Goal: Task Accomplishment & Management: Complete application form

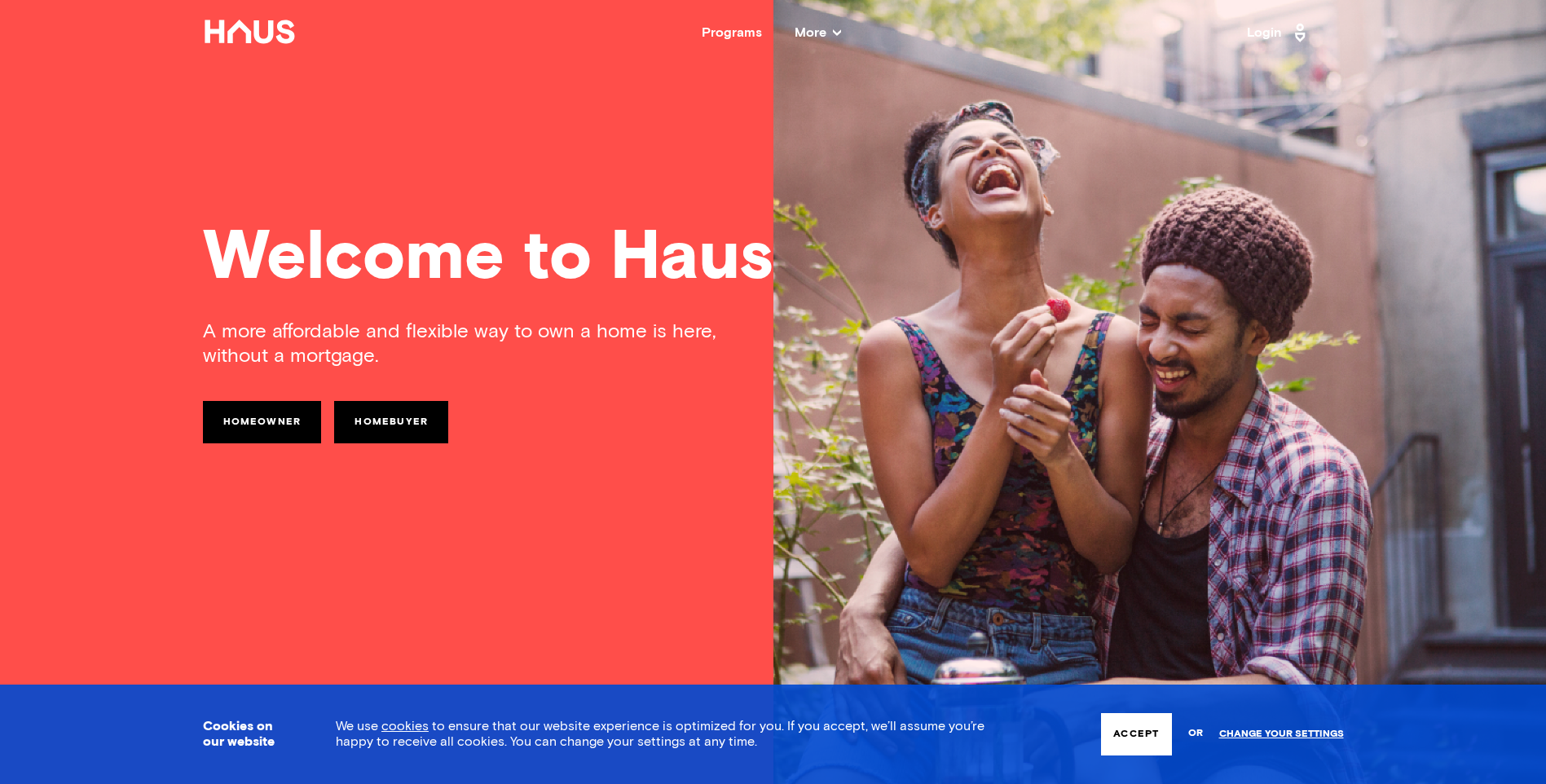
click at [755, 31] on div "Programs" at bounding box center [732, 33] width 61 height 13
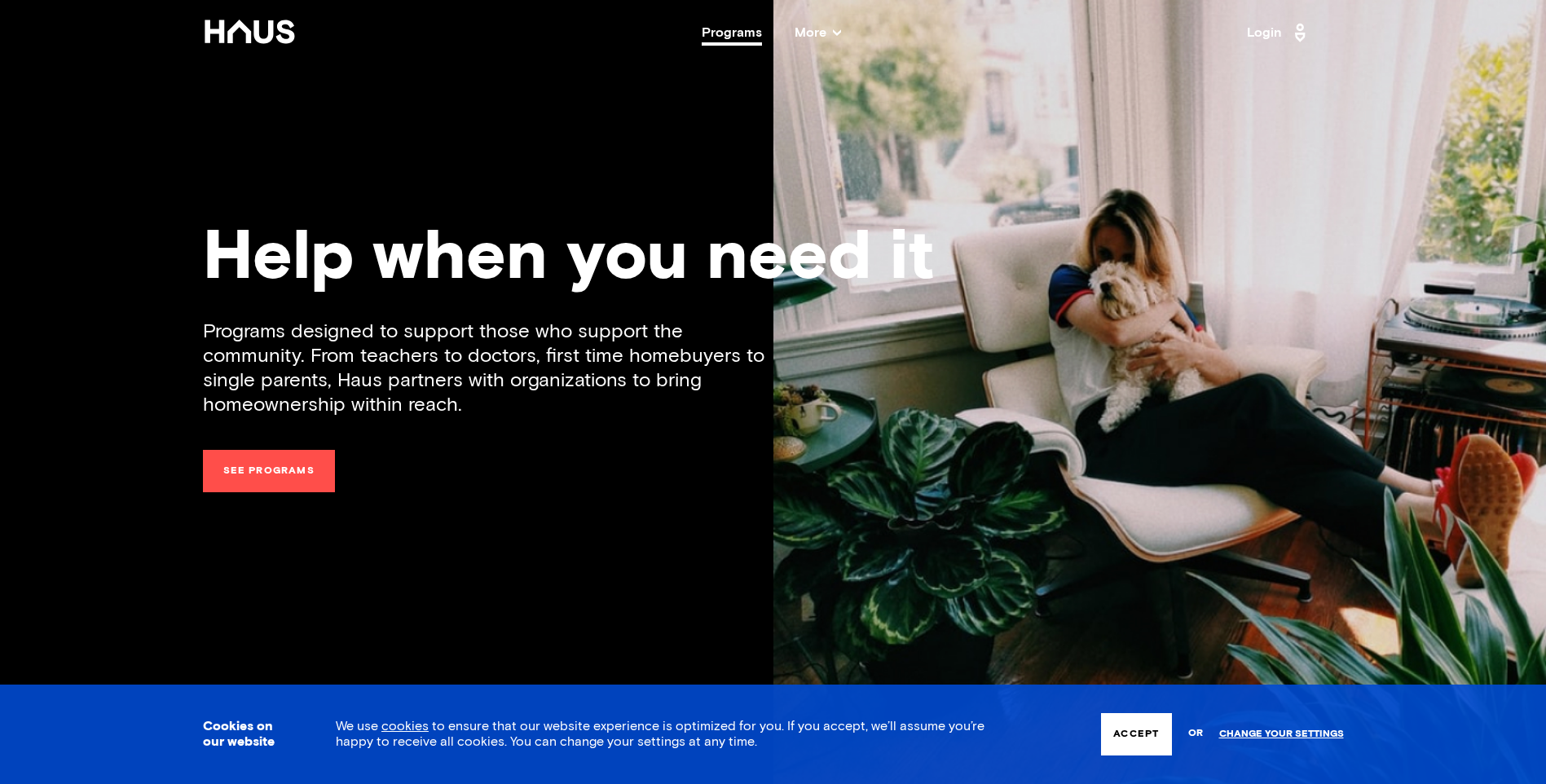
click at [755, 31] on div "Programs" at bounding box center [732, 33] width 61 height 13
click at [249, 460] on link "See programs" at bounding box center [269, 471] width 132 height 43
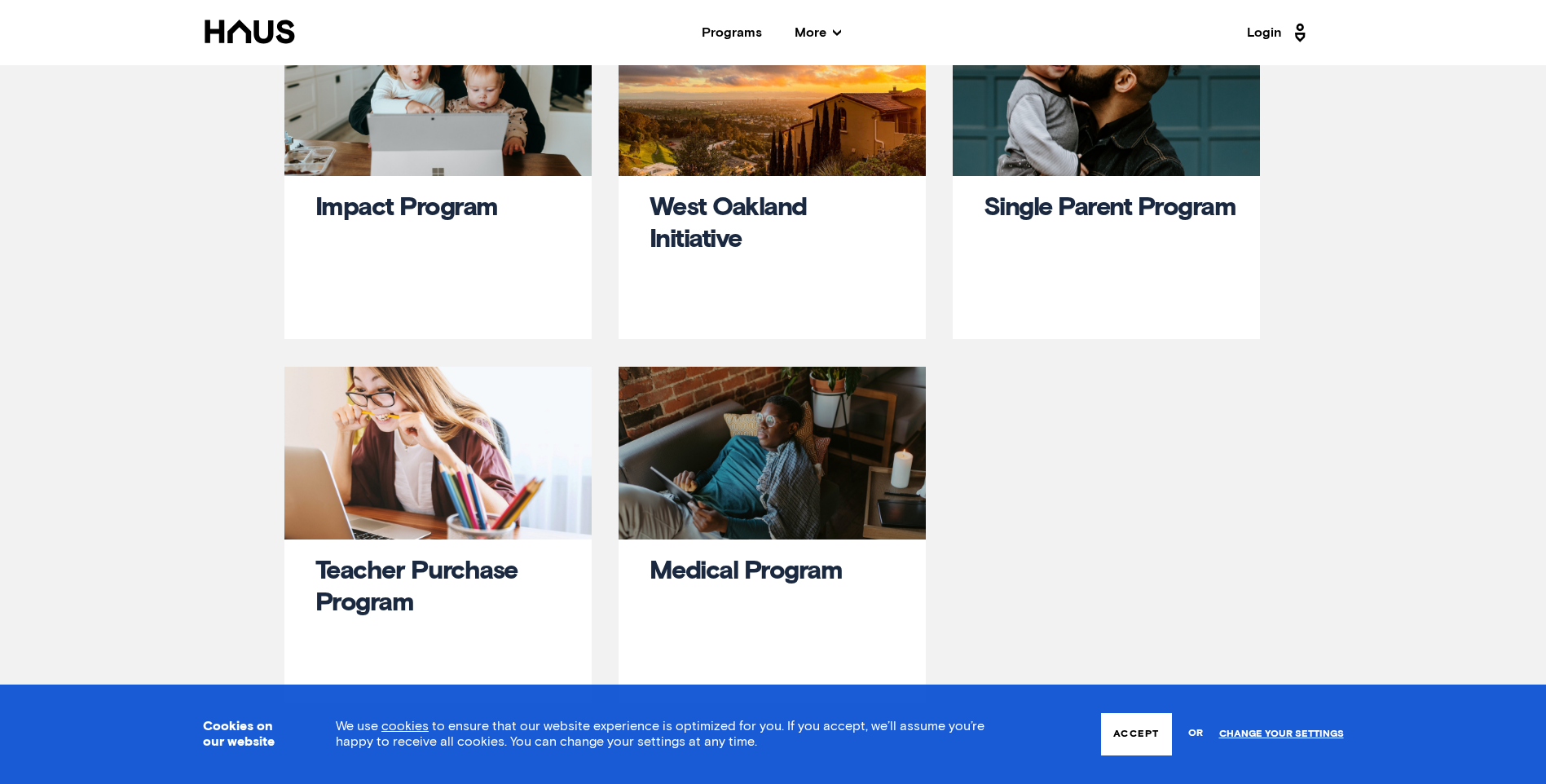
scroll to position [163, 0]
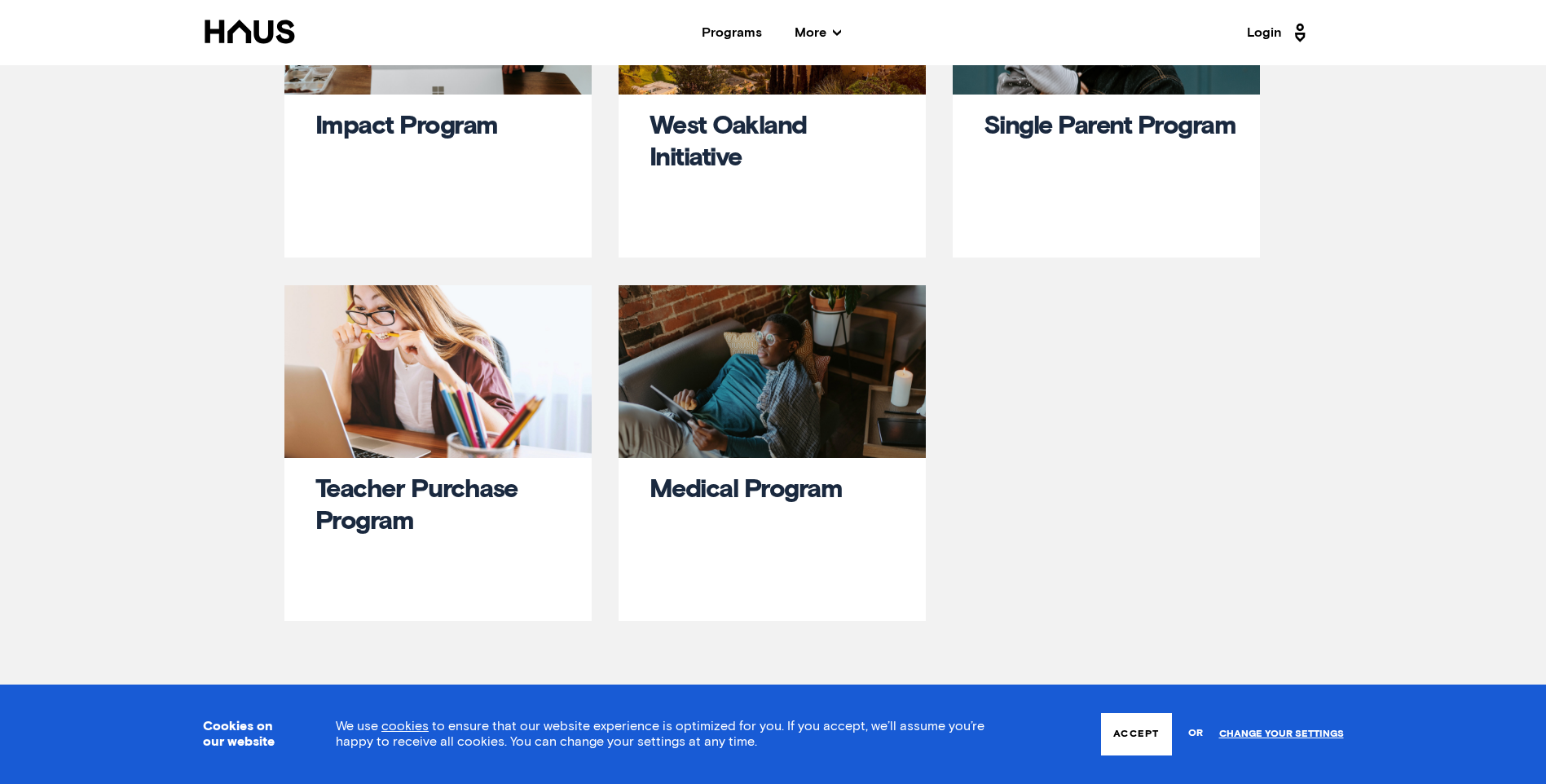
click at [538, 352] on div at bounding box center [437, 371] width 307 height 173
click at [745, 378] on div at bounding box center [772, 371] width 307 height 173
click at [741, 488] on link "Medical Program" at bounding box center [745, 490] width 193 height 26
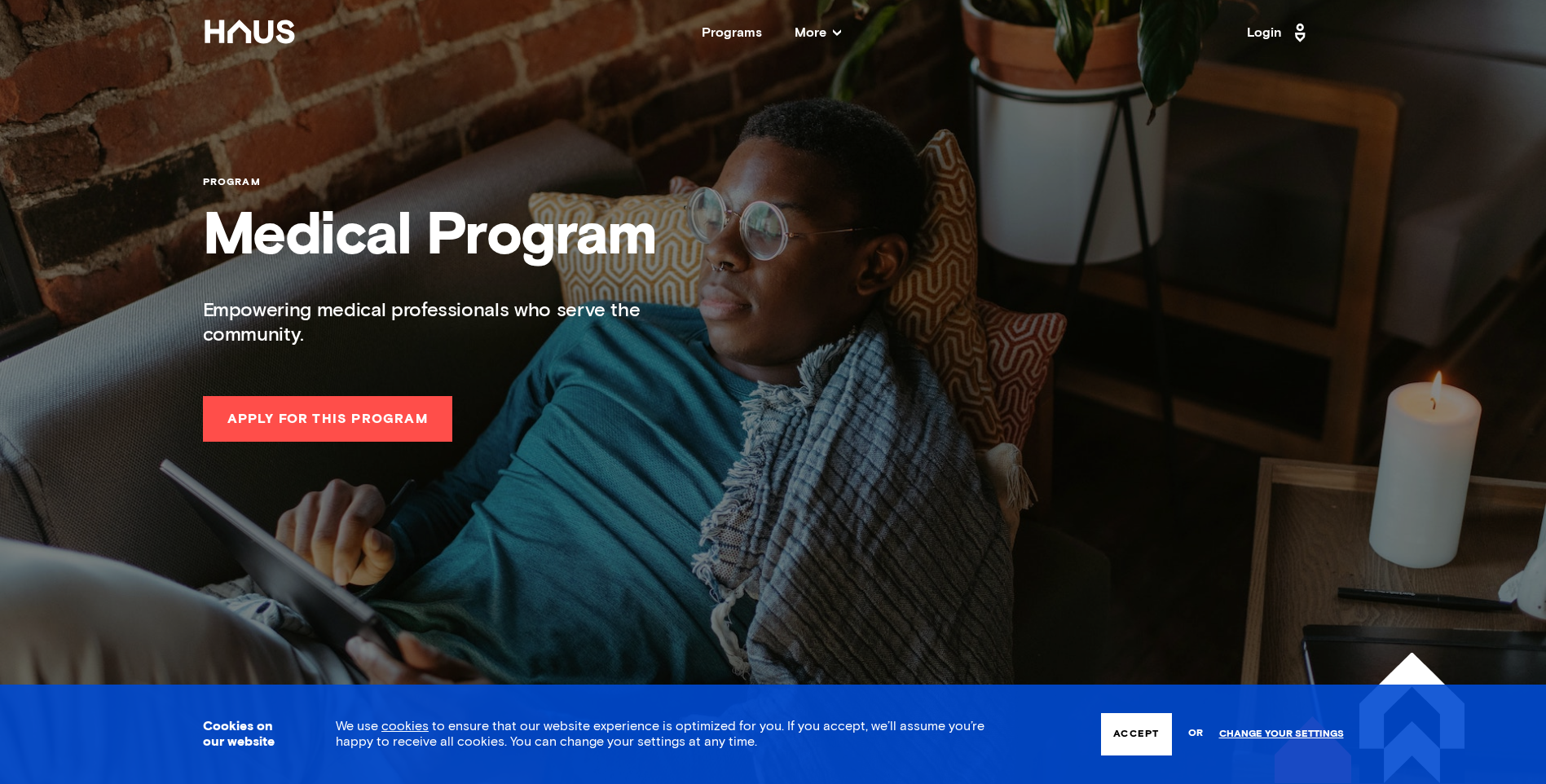
click at [342, 423] on button "Apply for this Program" at bounding box center [327, 418] width 249 height 45
